Goal: Task Accomplishment & Management: Complete application form

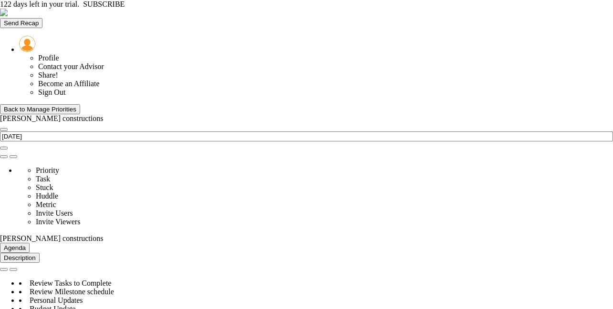
scroll to position [33, 82]
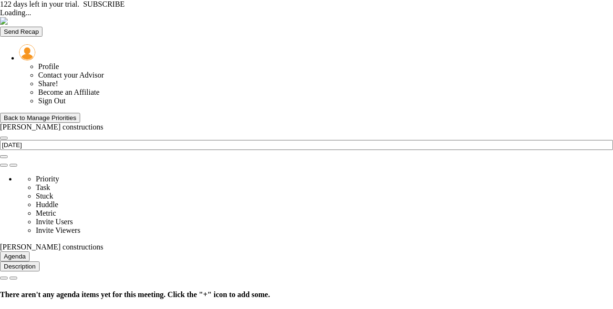
type input "[DATE]"
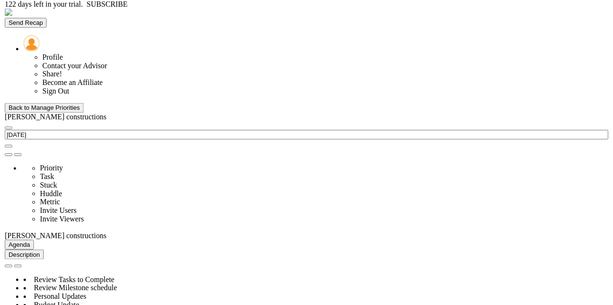
scroll to position [33, 82]
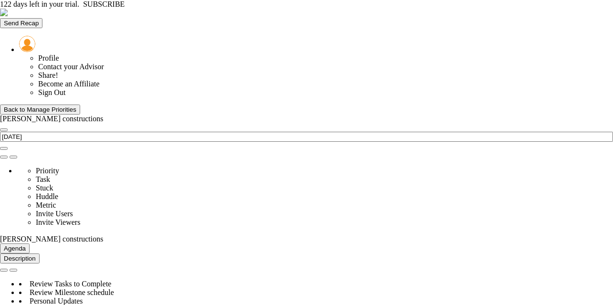
click at [62, 106] on div "Back to Manage Priorities" at bounding box center [40, 109] width 72 height 7
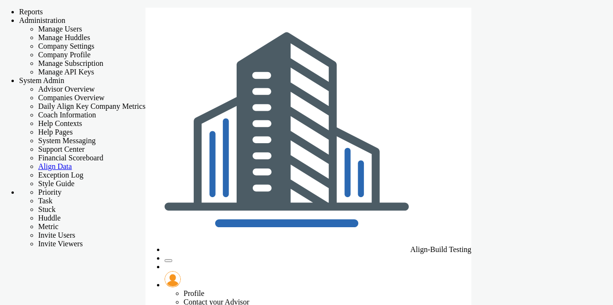
checkbox input "false"
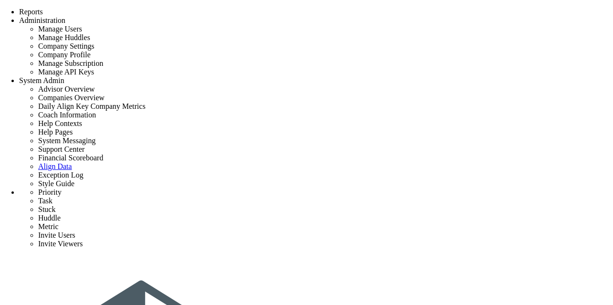
click at [128, 8] on span "Tasks" at bounding box center [131, 4] width 16 height 7
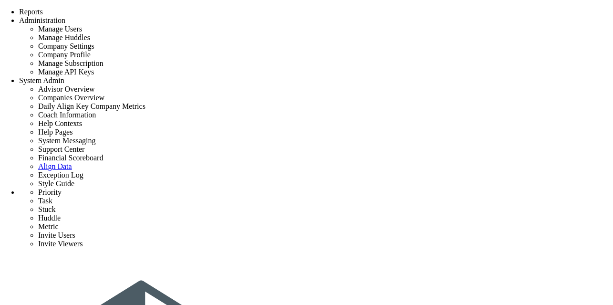
checkbox input "false"
type input "[DATE]"
checkbox input "false"
type input "[PERSON_NAME] Test"
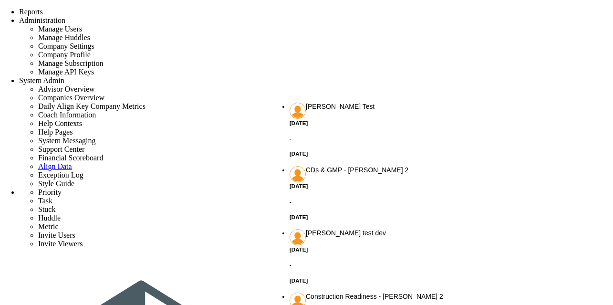
type input "b"
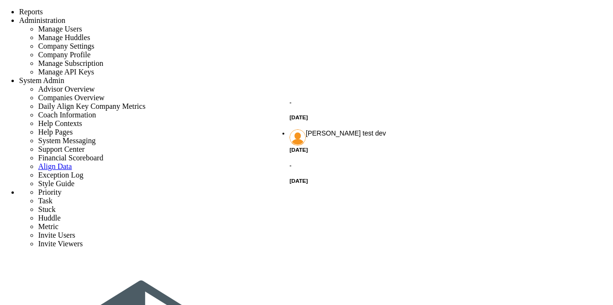
checkbox input "false"
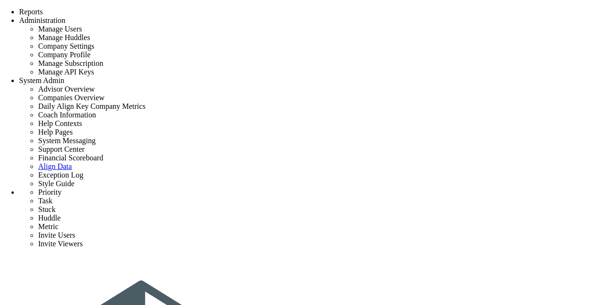
type input "[DATE]"
checkbox input "false"
type input "[PERSON_NAME] Test"
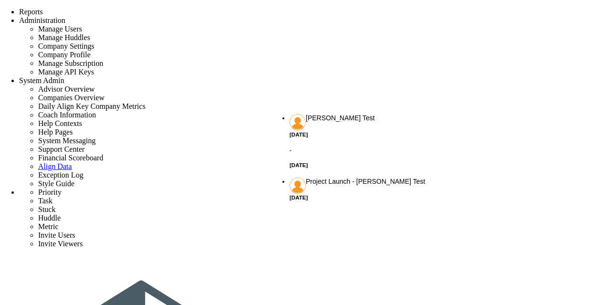
type input "B"
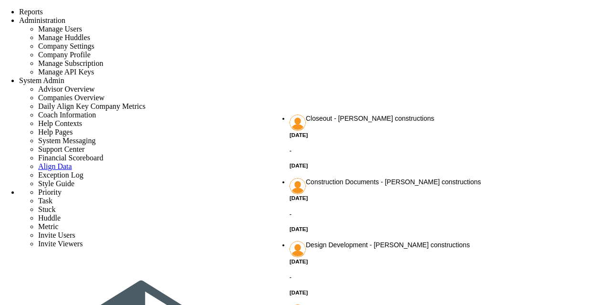
type input "vivek"
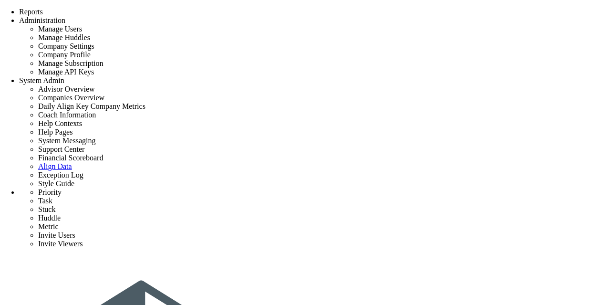
checkbox input "false"
type input "[DATE]"
checkbox input "false"
type input "[PERSON_NAME] Test"
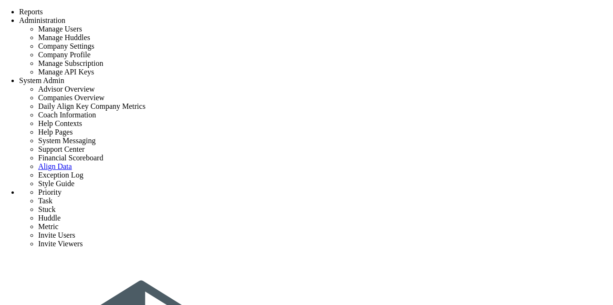
type input "sh"
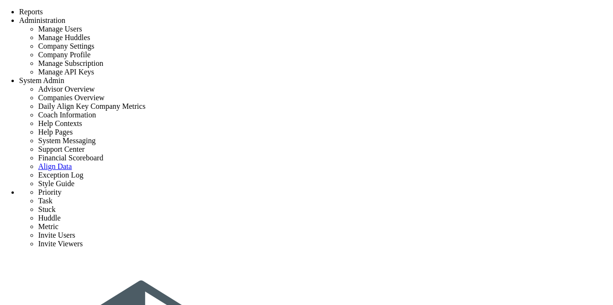
checkbox input "false"
type input "[DATE]"
checkbox input "false"
type input "[PERSON_NAME] Test"
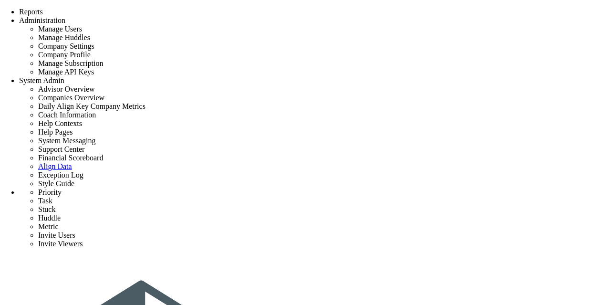
type input "hh"
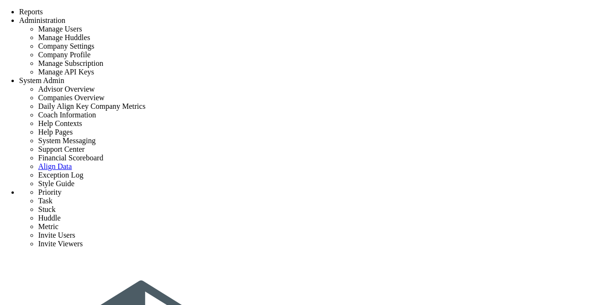
type input "Archive Project Documentation"
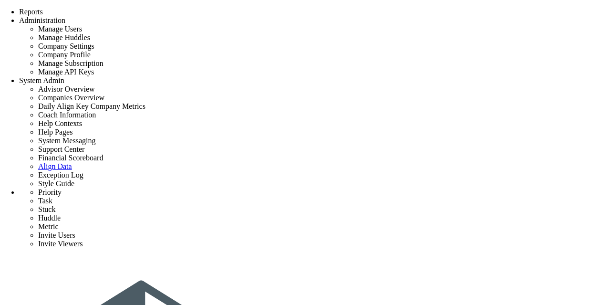
type input "5/11/2027"
type input "[PERSON_NAME]"
type input "Closeout - project only"
type input "project only"
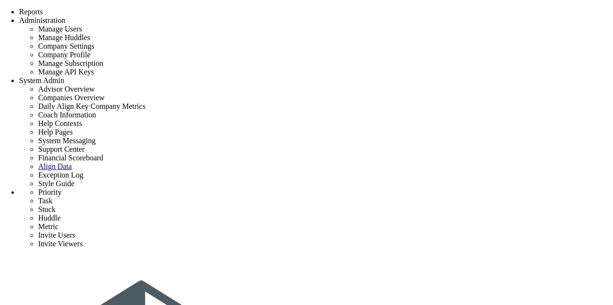
checkbox input "false"
type input "[DATE]"
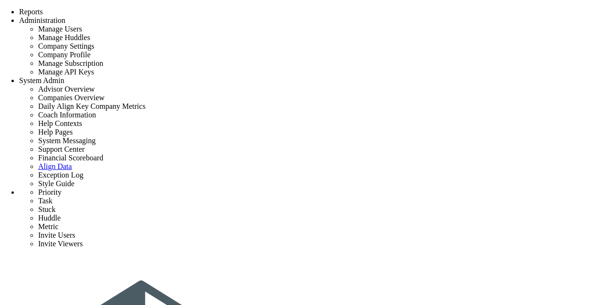
checkbox input "false"
type input "[PERSON_NAME] constructions"
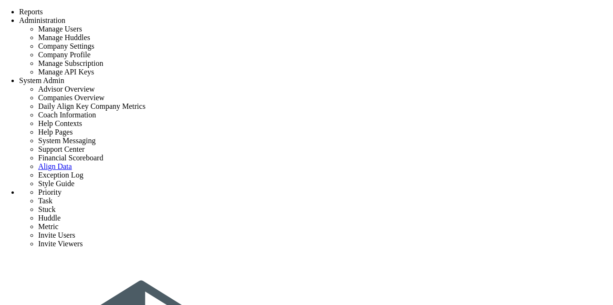
click at [142, 9] on div "Tasks" at bounding box center [132, 4] width 19 height 9
checkbox input "false"
type input "[DATE]"
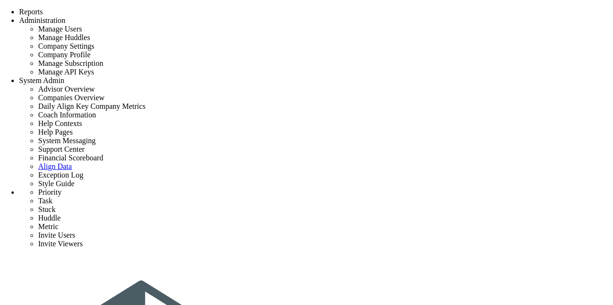
checkbox input "false"
type input "Construction Readiness - project 3"
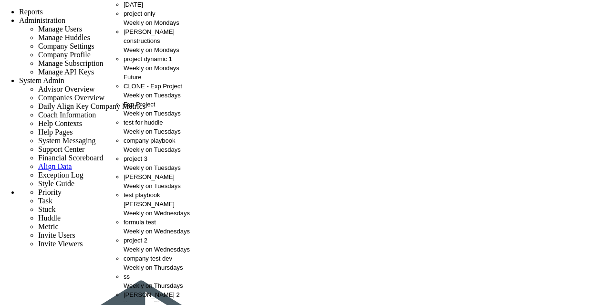
click at [130, 44] on span "[PERSON_NAME] constructions" at bounding box center [148, 36] width 51 height 16
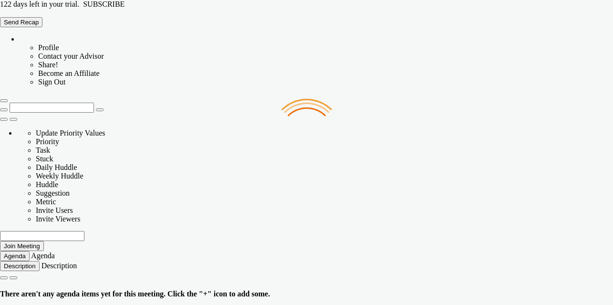
type input "Monday, September 8, 2025"
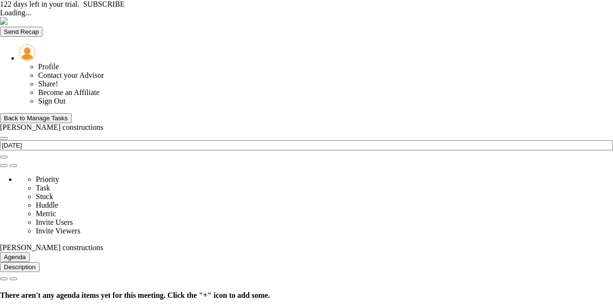
type input "Monday, September 8, 2025"
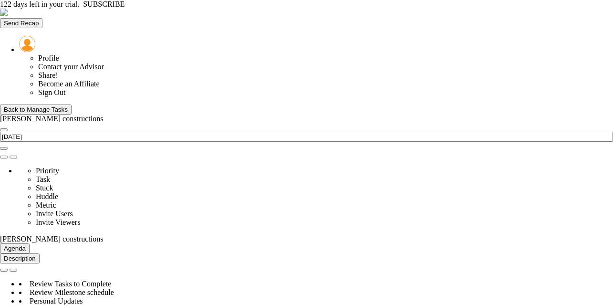
scroll to position [33, 82]
type input "[DATE]"
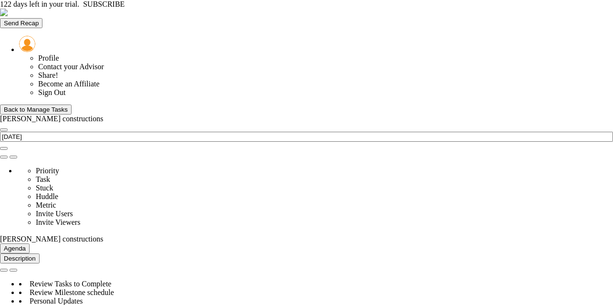
type input "Owner to identify key project stakeholders."
type input "[DATE]"
type input "[PERSON_NAME]"
type input "Initial Phase - [PERSON_NAME] constructions"
type input "[PERSON_NAME] constructions"
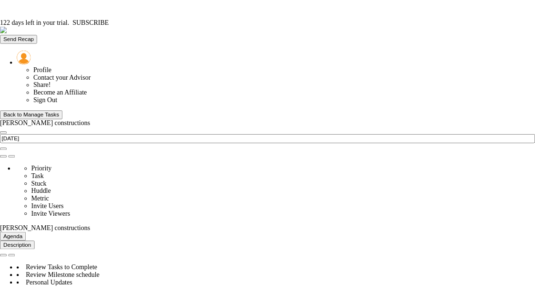
scroll to position [108, 0]
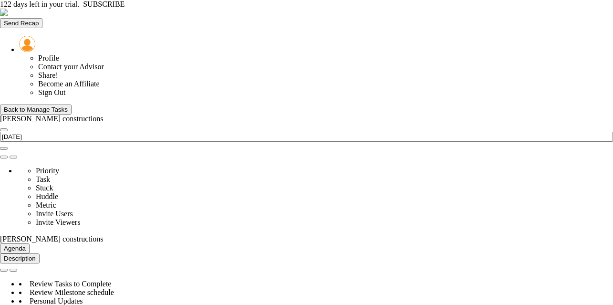
type input "[PERSON_NAME]"
type input "[DATE]"
type input "ok now"
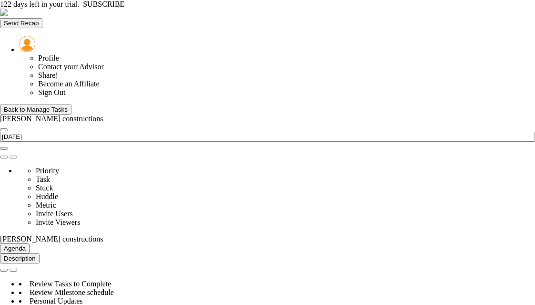
scroll to position [747, 0]
